Goal: Task Accomplishment & Management: Manage account settings

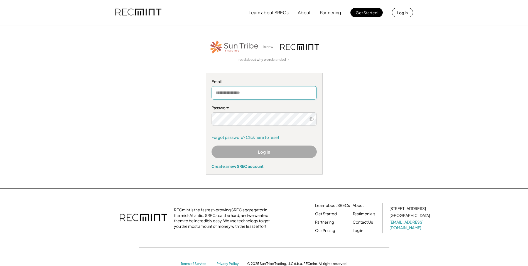
click at [234, 97] on input "email" at bounding box center [264, 92] width 105 height 13
type input "**********"
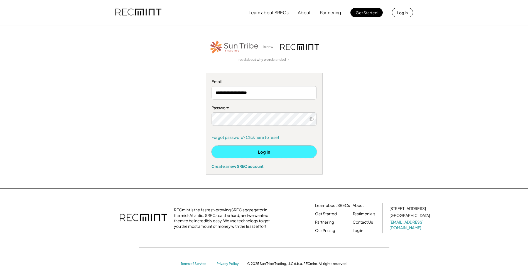
click at [252, 151] on button "Log In" at bounding box center [264, 151] width 105 height 13
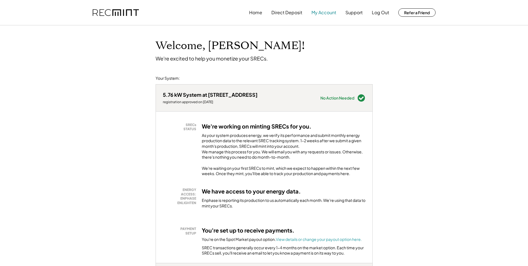
click at [315, 15] on button "My Account" at bounding box center [323, 12] width 25 height 11
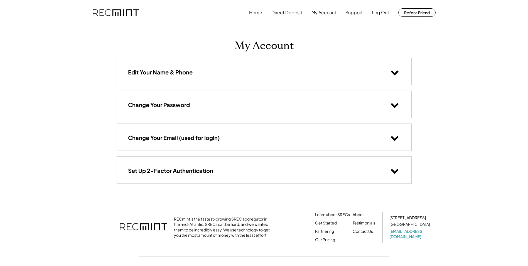
click at [396, 171] on use at bounding box center [395, 171] width 8 height 5
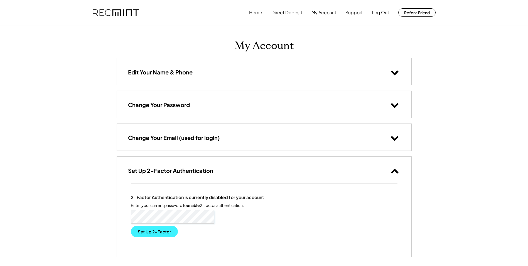
click at [155, 231] on button "Set Up 2-Factor" at bounding box center [154, 230] width 47 height 11
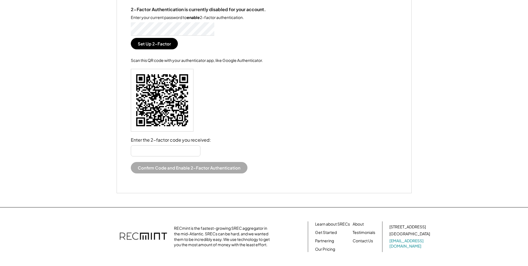
scroll to position [143, 0]
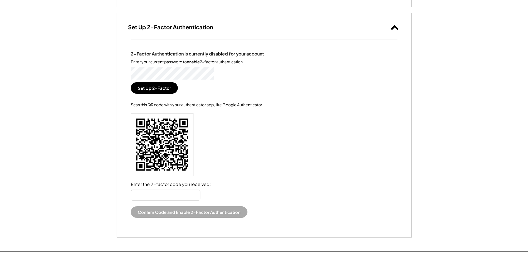
click at [178, 194] on input "input" at bounding box center [166, 194] width 70 height 11
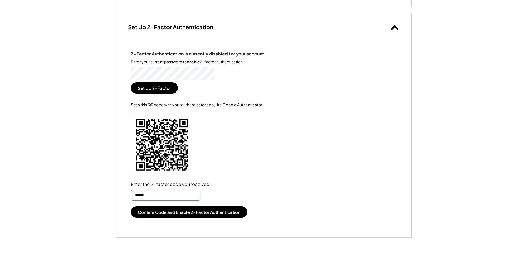
type input "******"
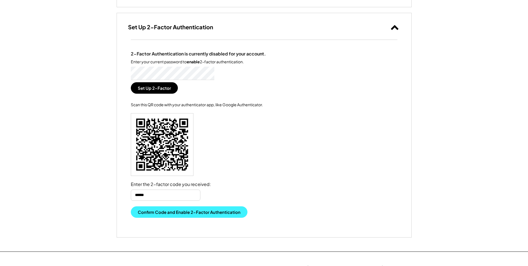
click at [164, 215] on button "Confirm Code and Enable 2-Factor Authentication" at bounding box center [189, 211] width 117 height 11
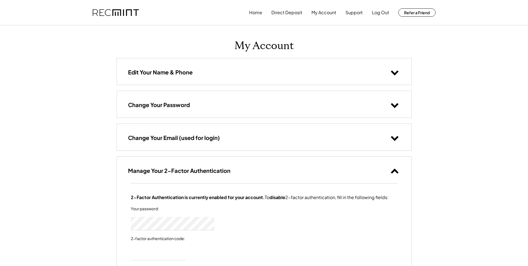
click at [400, 73] on button at bounding box center [394, 72] width 11 height 11
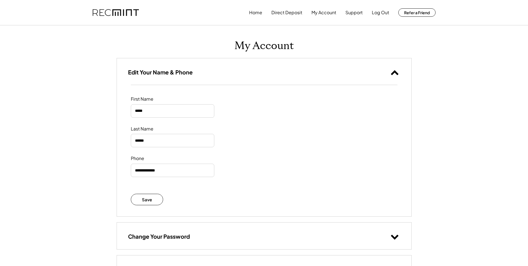
click at [400, 73] on button at bounding box center [394, 72] width 11 height 11
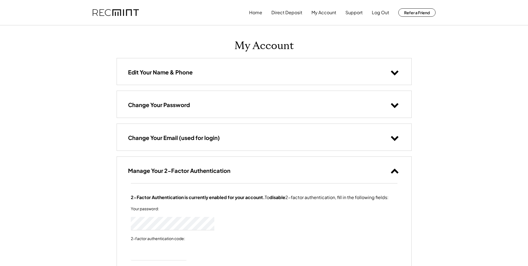
click at [392, 107] on icon at bounding box center [395, 104] width 8 height 8
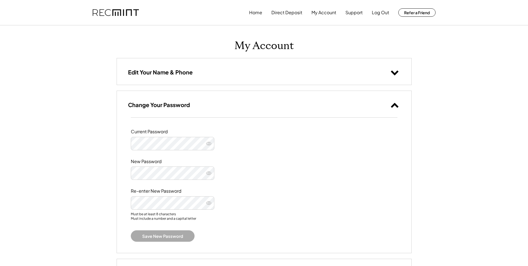
click at [392, 107] on use at bounding box center [395, 105] width 8 height 5
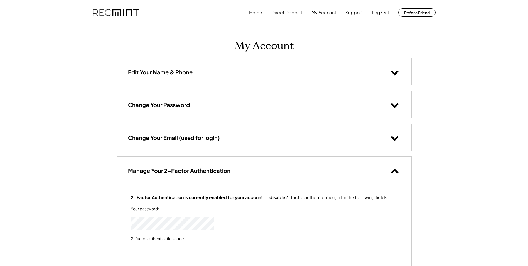
click at [394, 138] on icon at bounding box center [395, 137] width 8 height 8
click at [394, 140] on use at bounding box center [395, 138] width 8 height 5
click at [254, 12] on button "Home" at bounding box center [255, 12] width 13 height 11
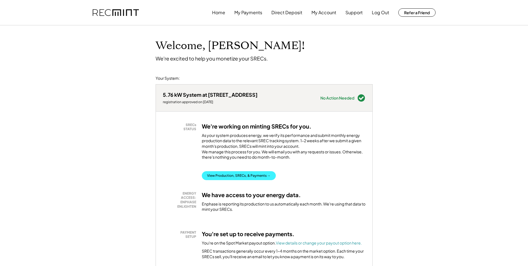
click at [240, 180] on button "View Production, SRECs, & Payments →" at bounding box center [239, 175] width 74 height 9
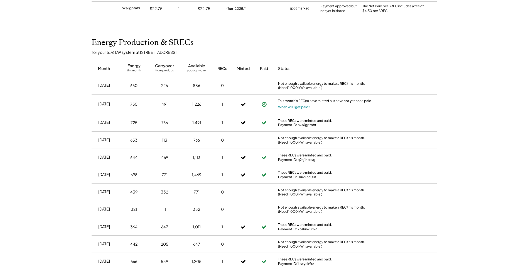
scroll to position [234, 0]
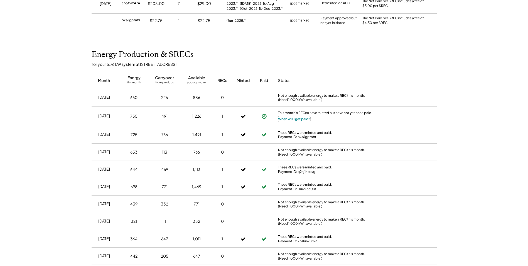
click at [299, 119] on button "When will I get paid?" at bounding box center [294, 119] width 32 height 6
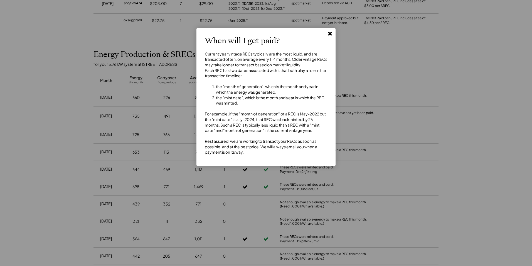
click at [329, 35] on use at bounding box center [330, 34] width 4 height 4
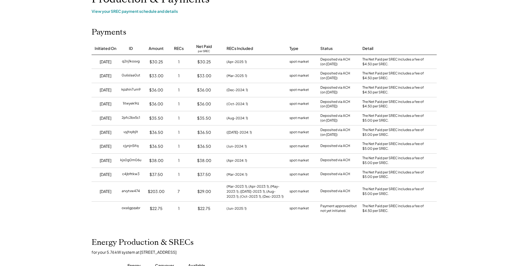
scroll to position [0, 0]
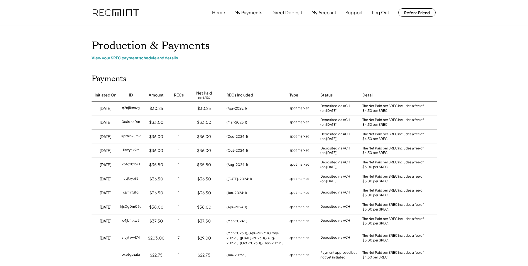
click at [151, 58] on div "View your SREC payment schedule and details" at bounding box center [264, 57] width 345 height 5
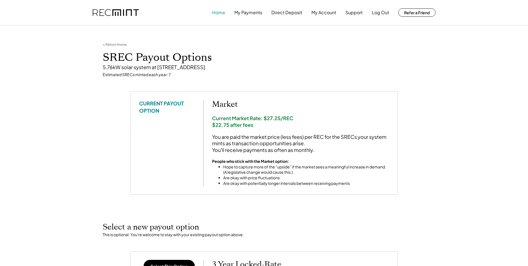
click at [216, 12] on button "Home" at bounding box center [218, 12] width 13 height 11
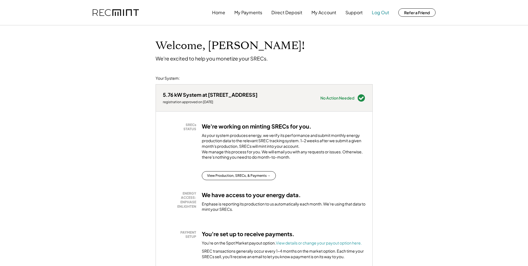
click at [382, 12] on button "Log Out" at bounding box center [380, 12] width 17 height 11
